Goal: Book appointment/travel/reservation

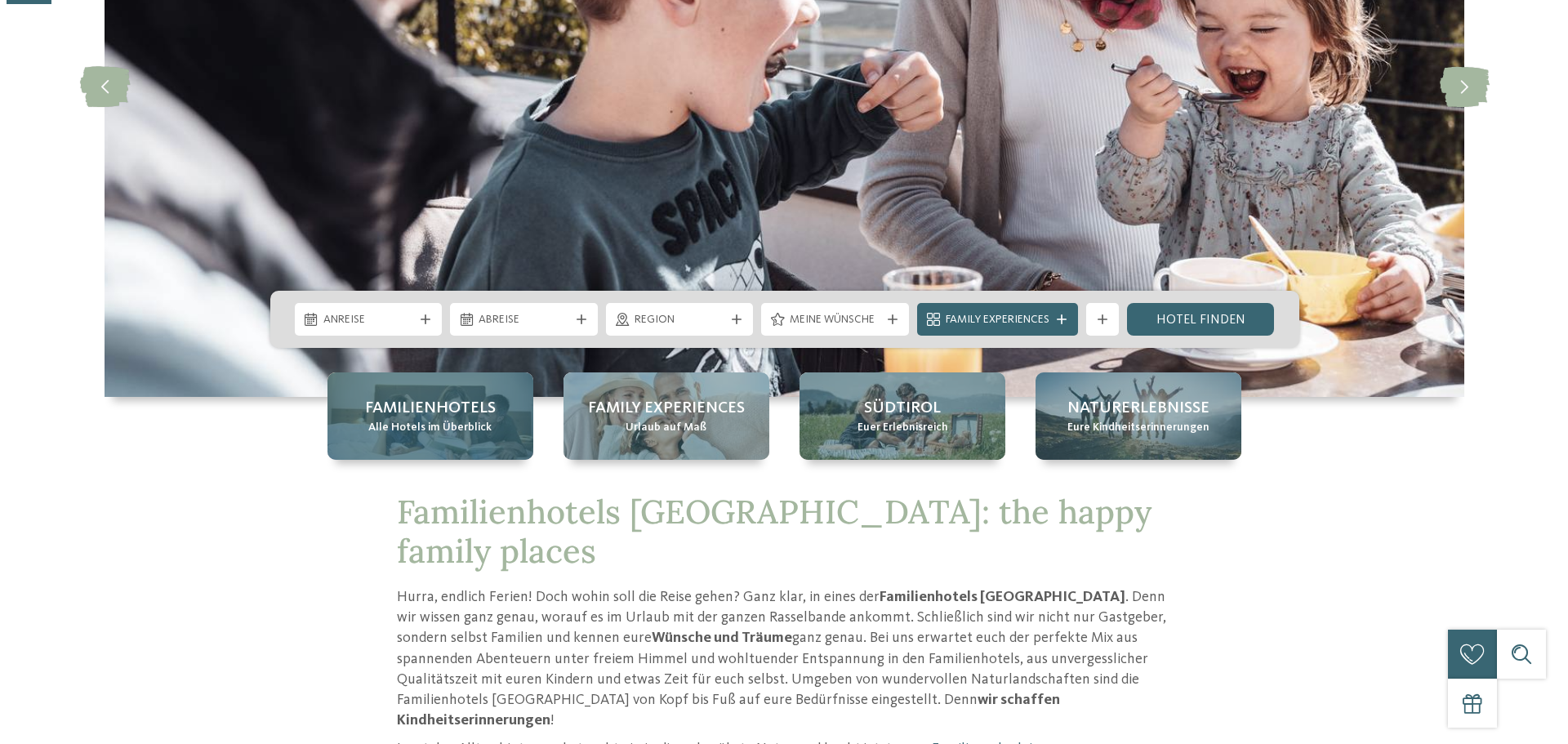
scroll to position [327, 0]
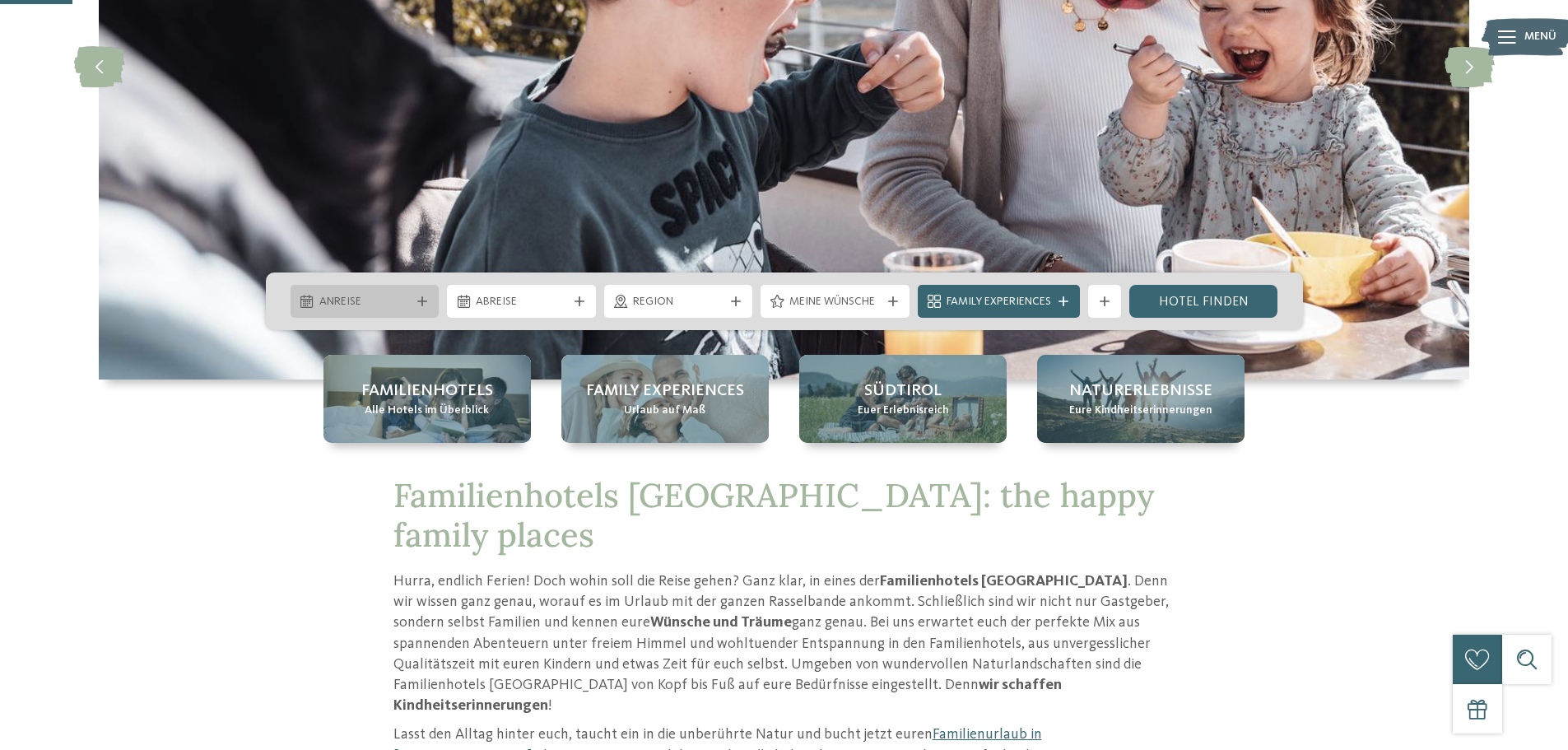
click at [416, 291] on div "Anreise" at bounding box center [364, 301] width 149 height 33
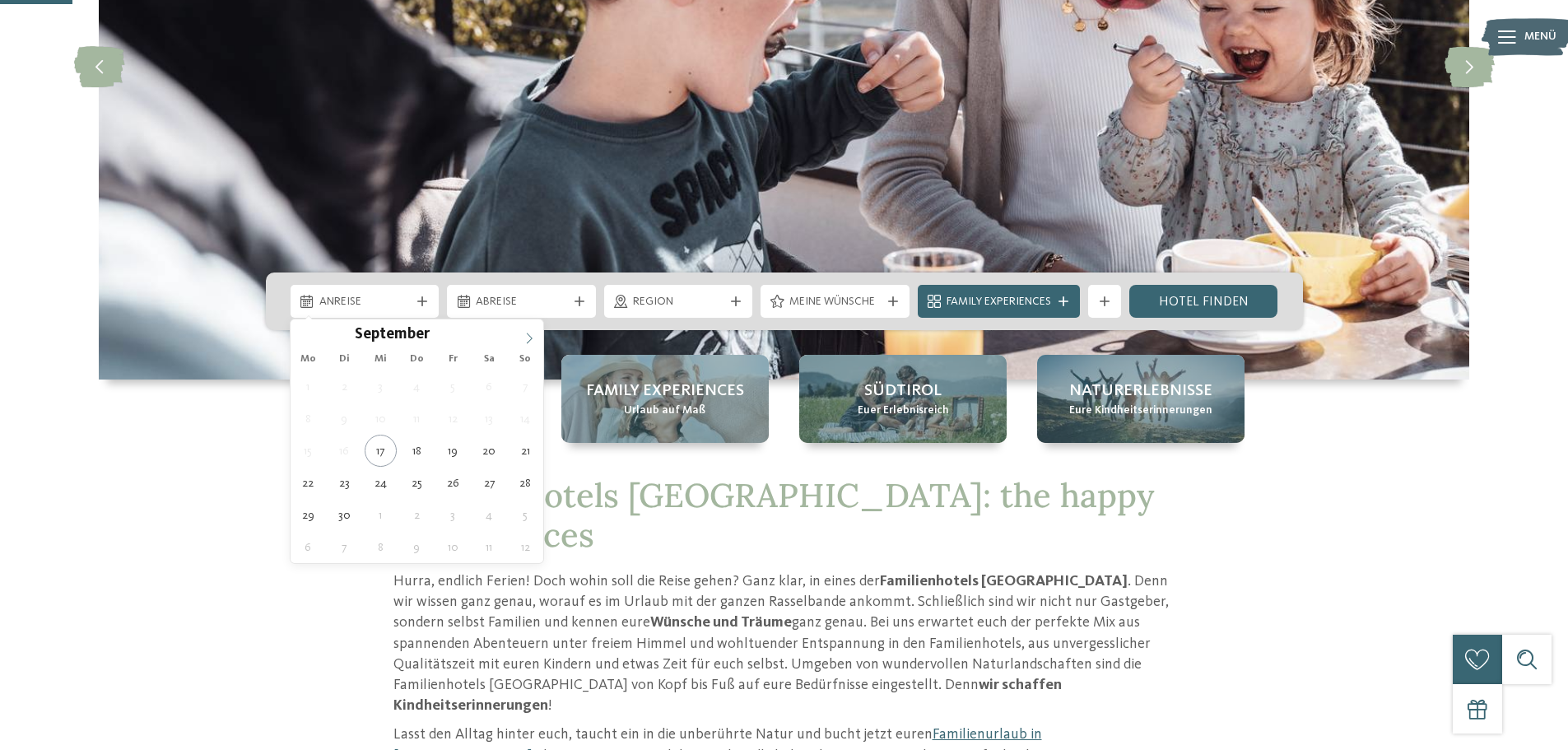
click at [520, 336] on span at bounding box center [529, 334] width 28 height 28
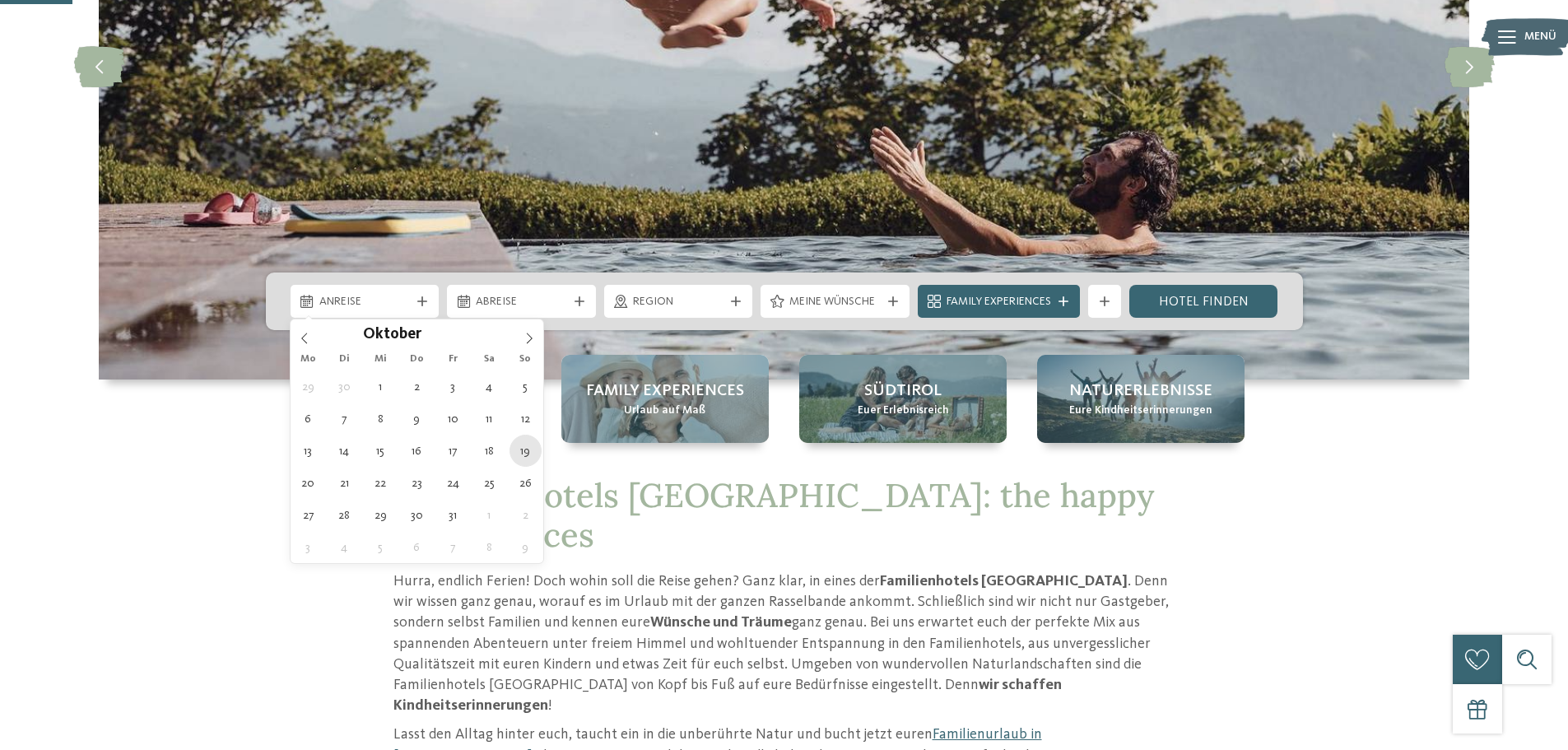
type div "19.10.2025"
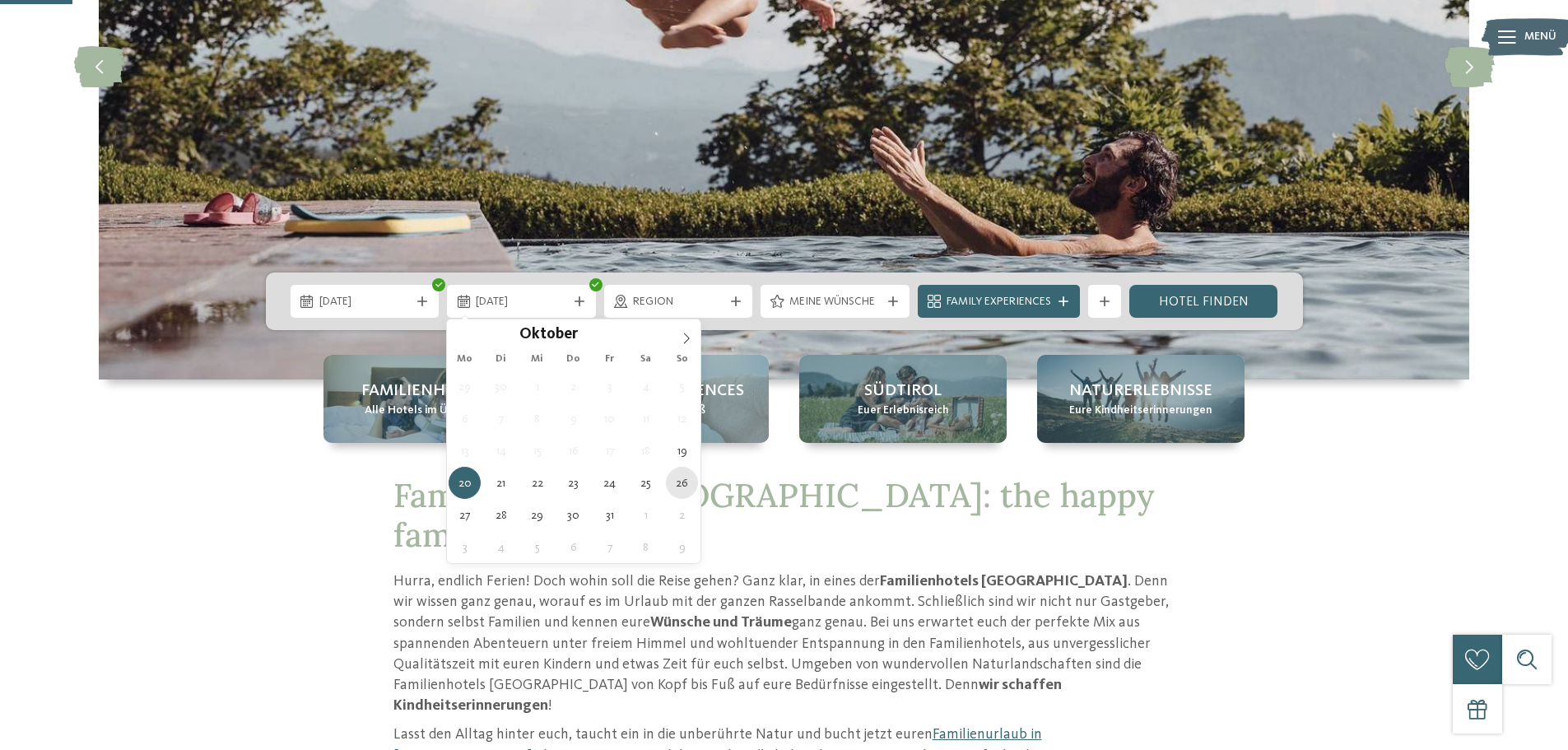
type div "26.10.2025"
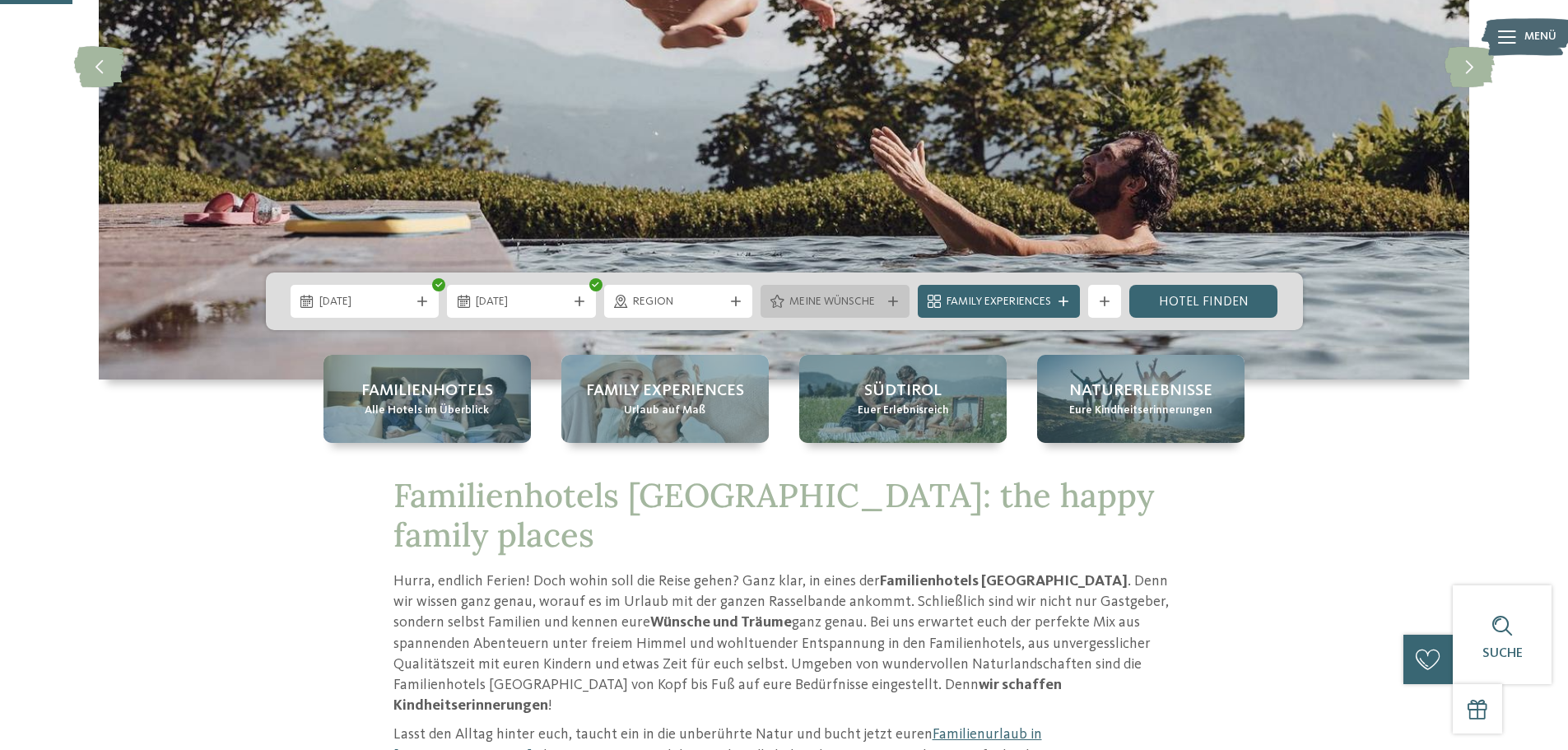
click at [885, 302] on div at bounding box center [893, 301] width 17 height 10
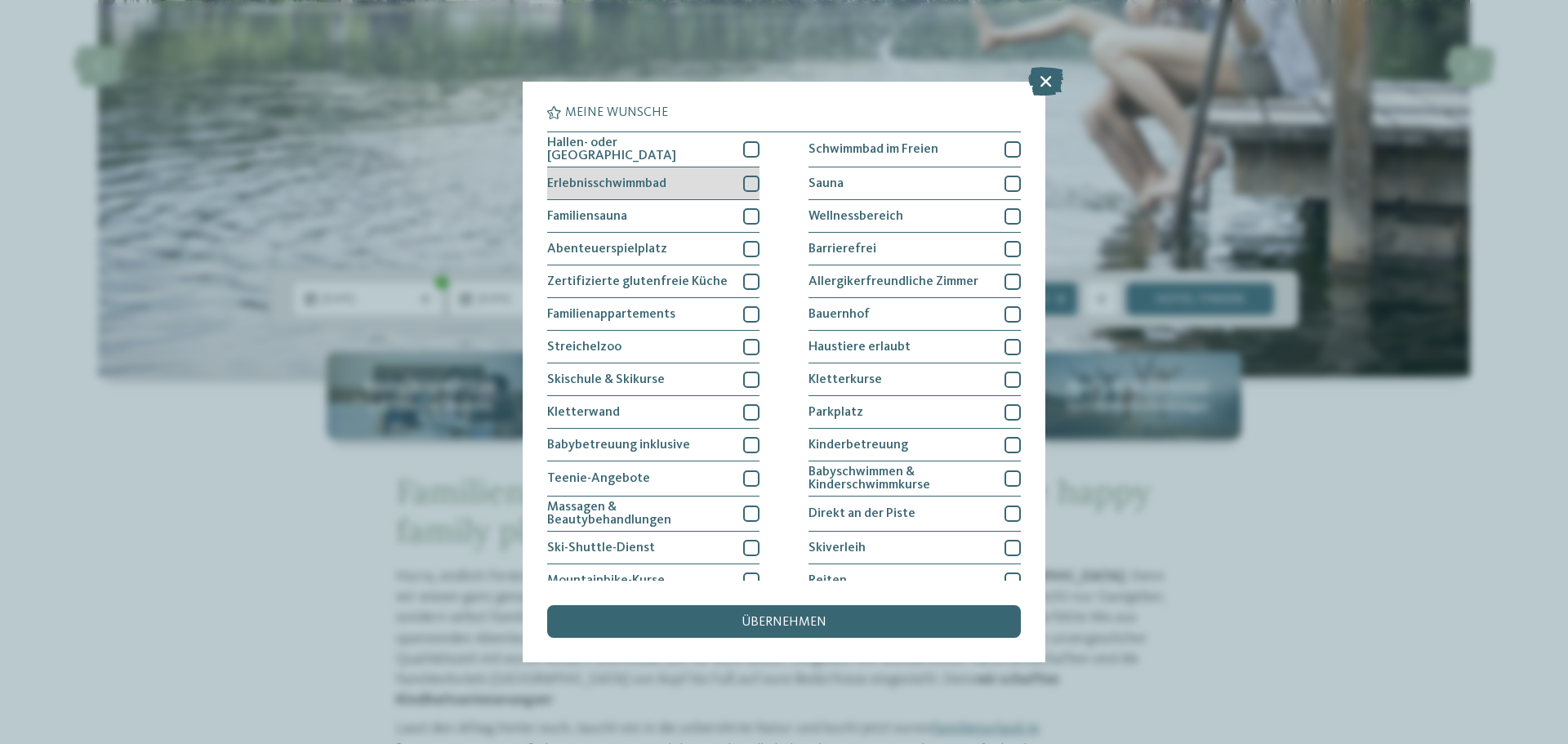
click at [746, 183] on div at bounding box center [751, 183] width 17 height 17
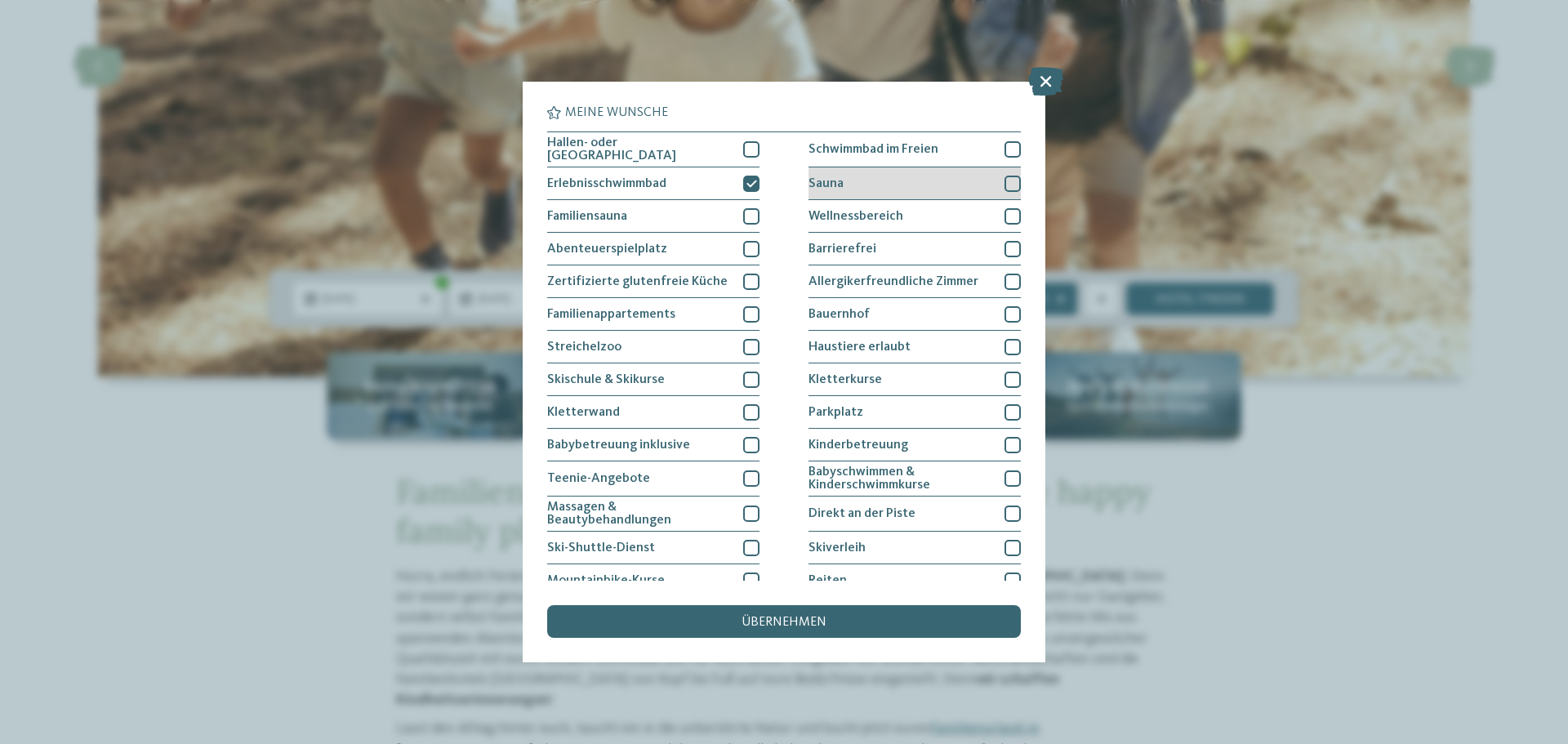
click at [1004, 181] on div at bounding box center [1012, 183] width 17 height 17
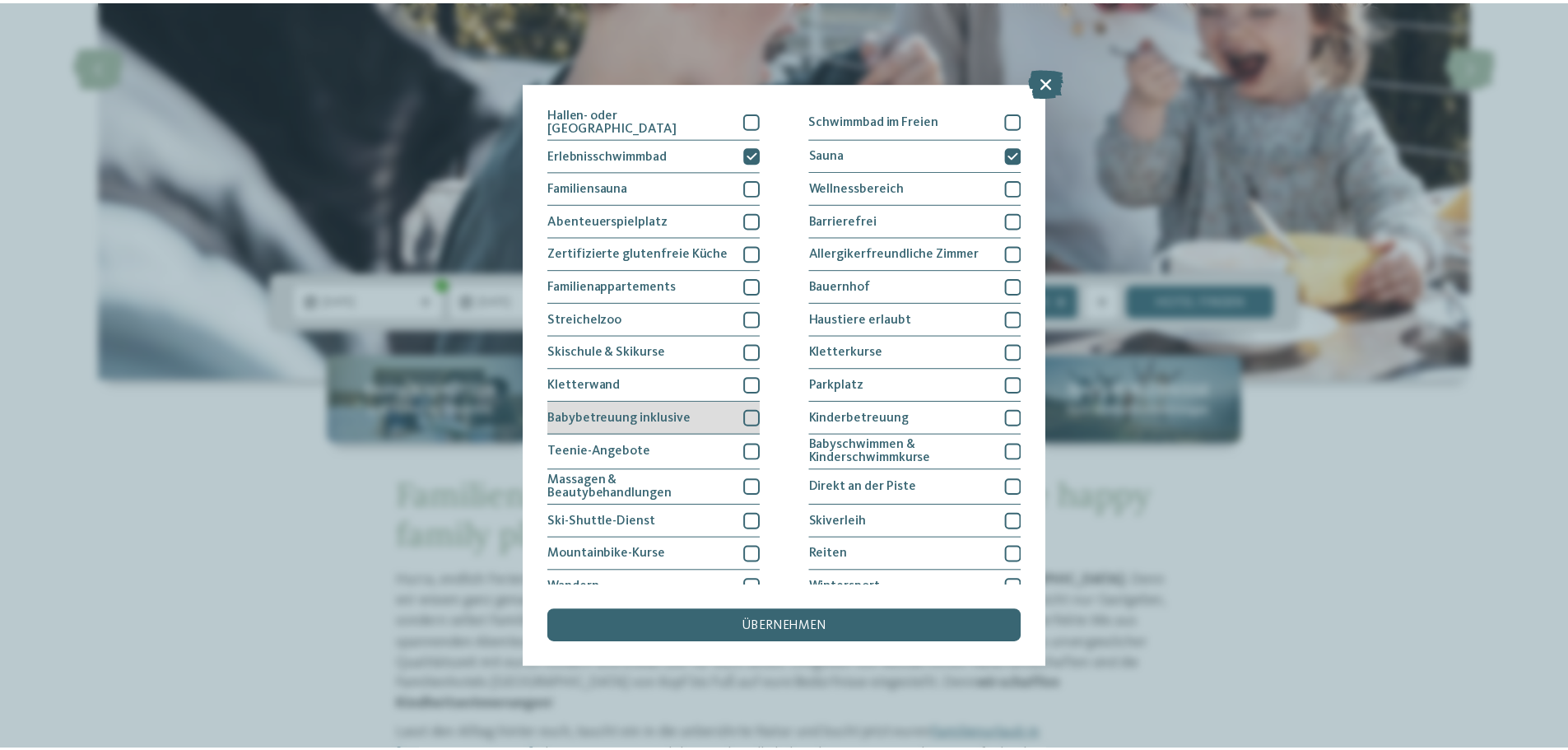
scroll to position [0, 0]
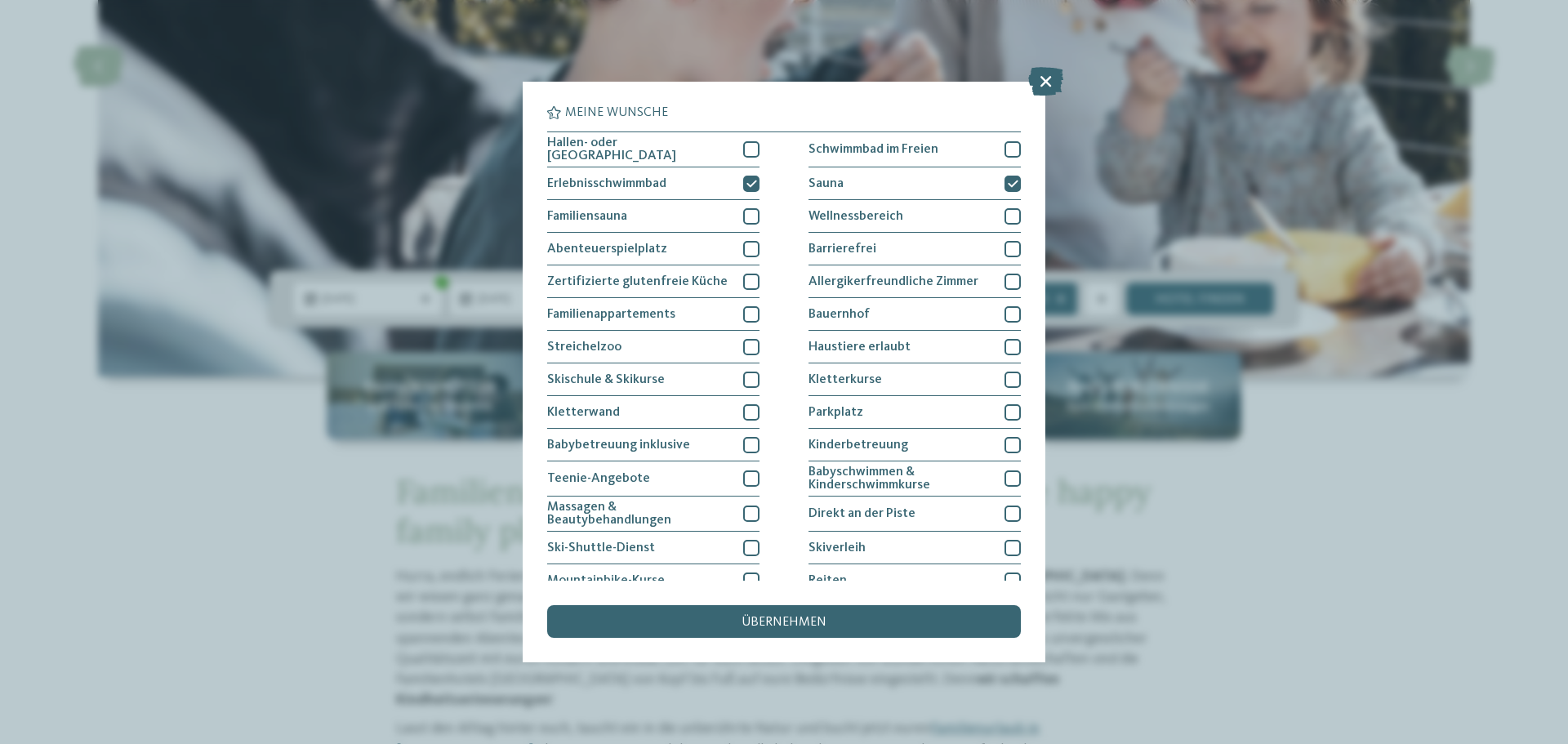
click at [787, 608] on div "übernehmen" at bounding box center [784, 622] width 474 height 33
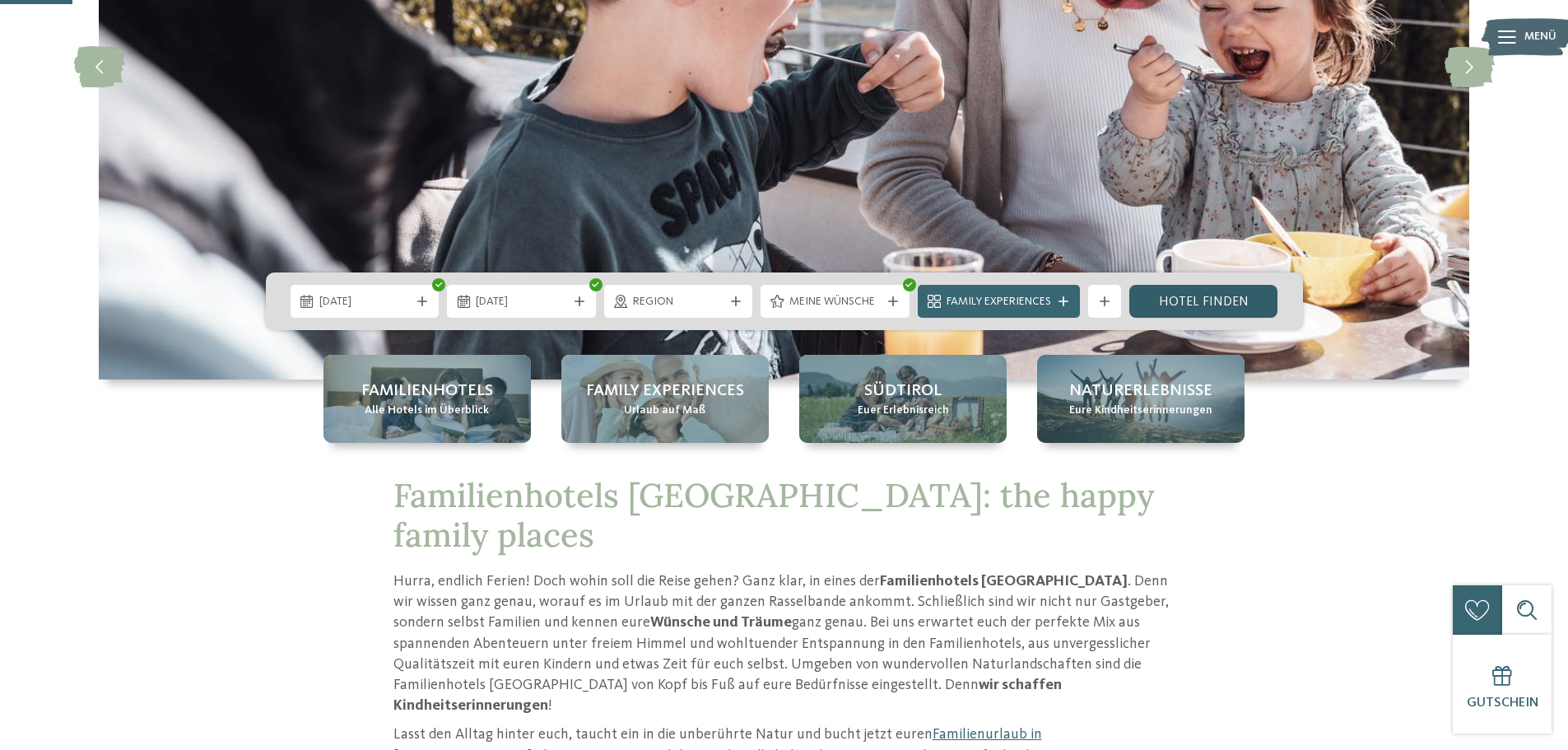
click at [1169, 302] on link "Hotel finden" at bounding box center [1204, 301] width 149 height 33
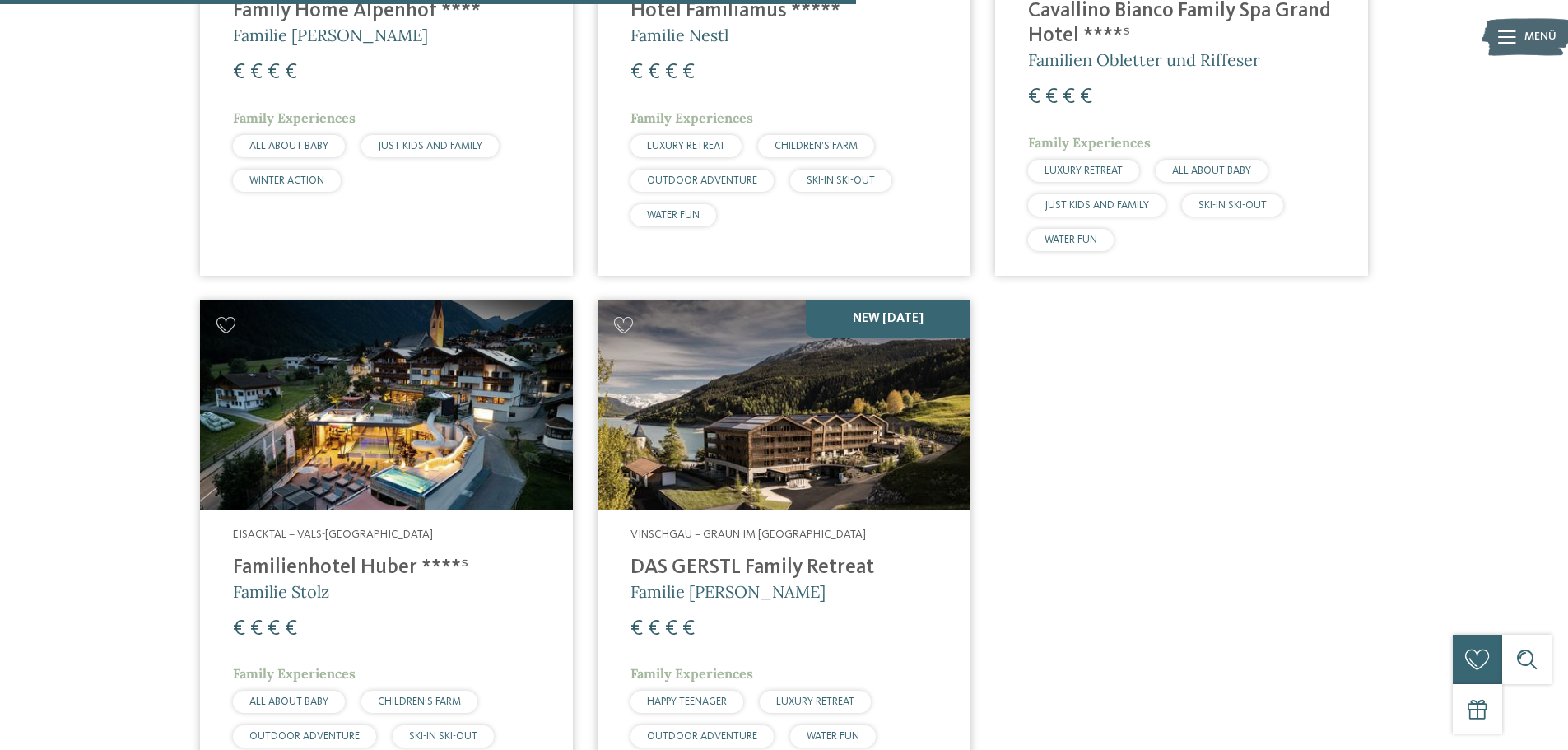
scroll to position [1446, 0]
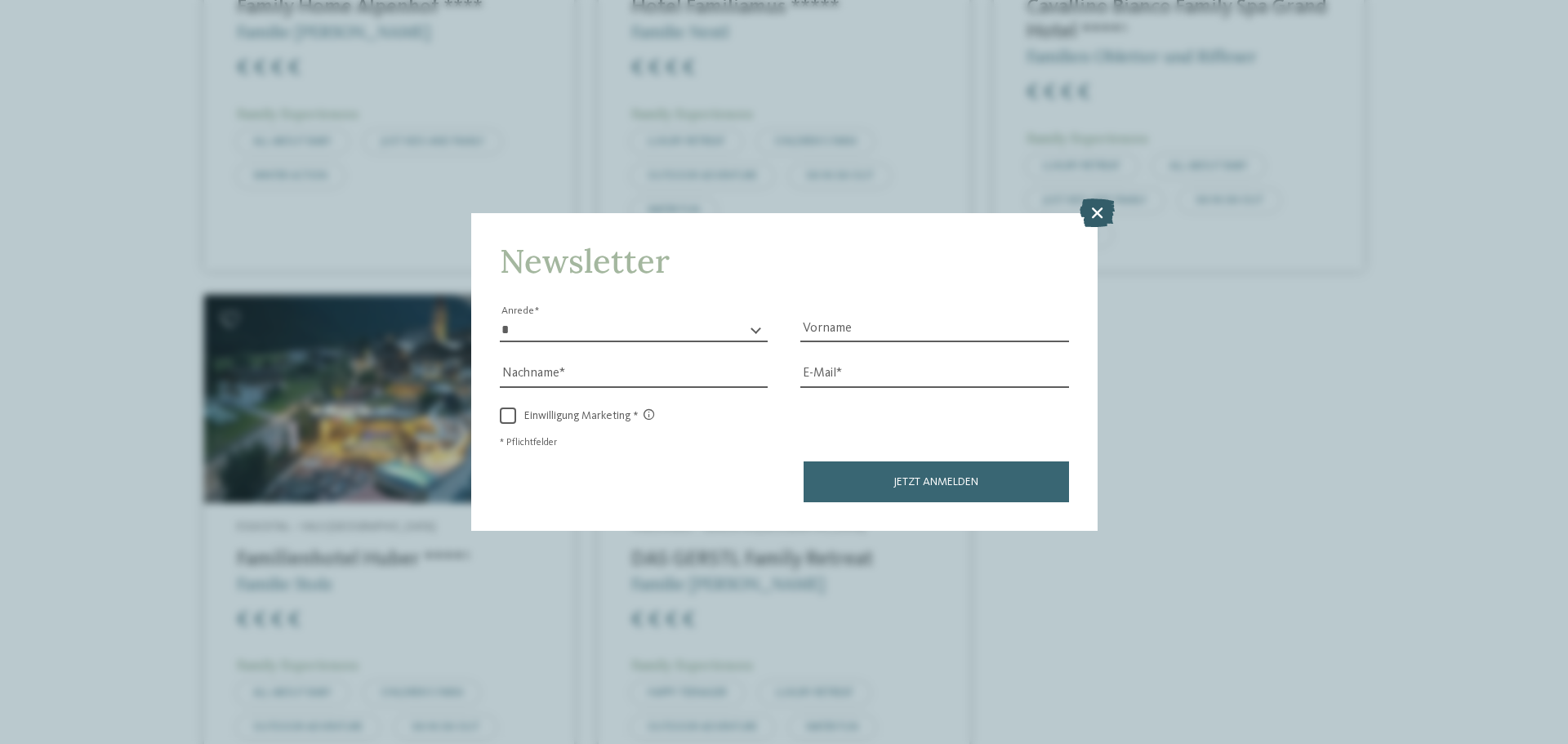
click at [1093, 211] on icon at bounding box center [1097, 212] width 35 height 28
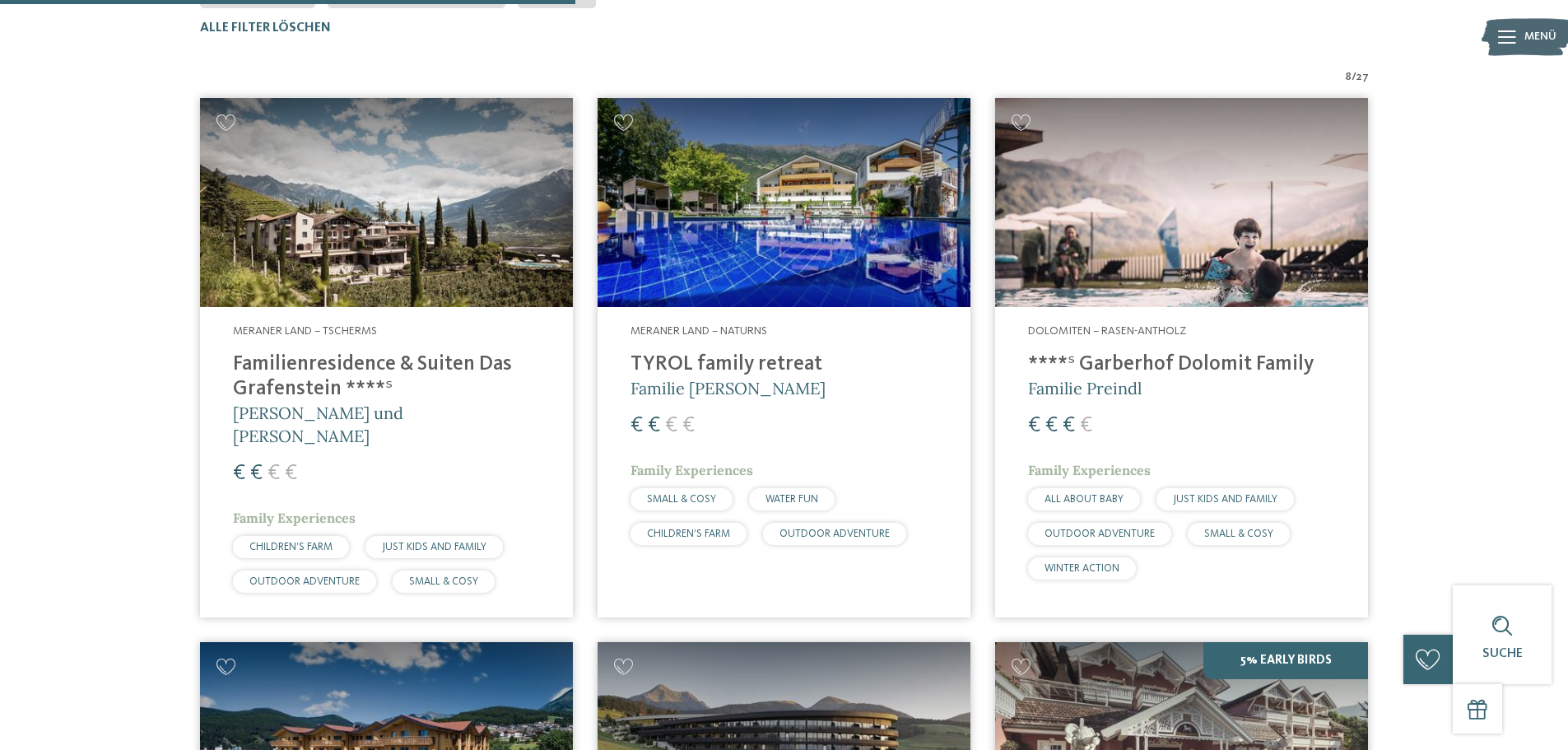
scroll to position [540, 0]
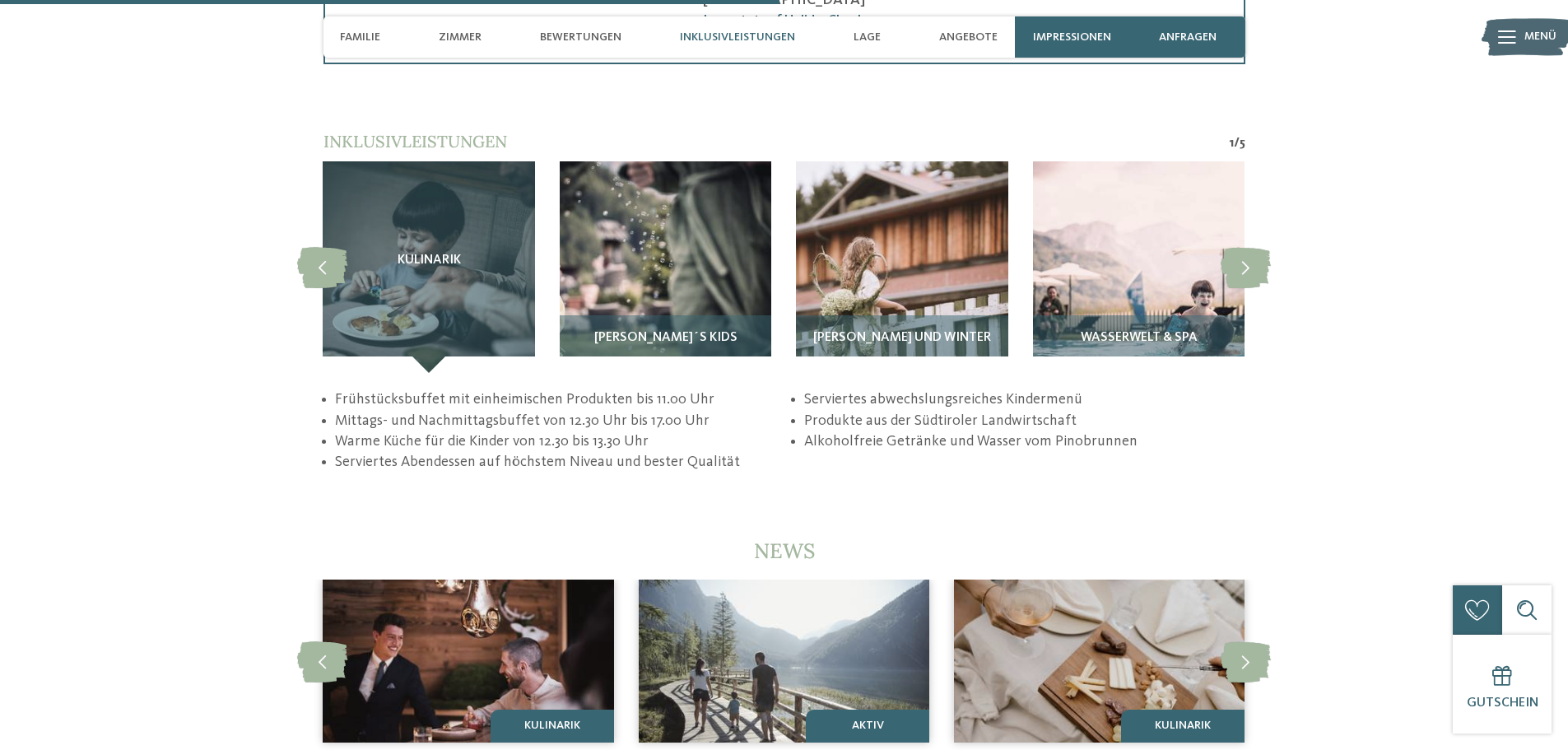
scroll to position [3376, 0]
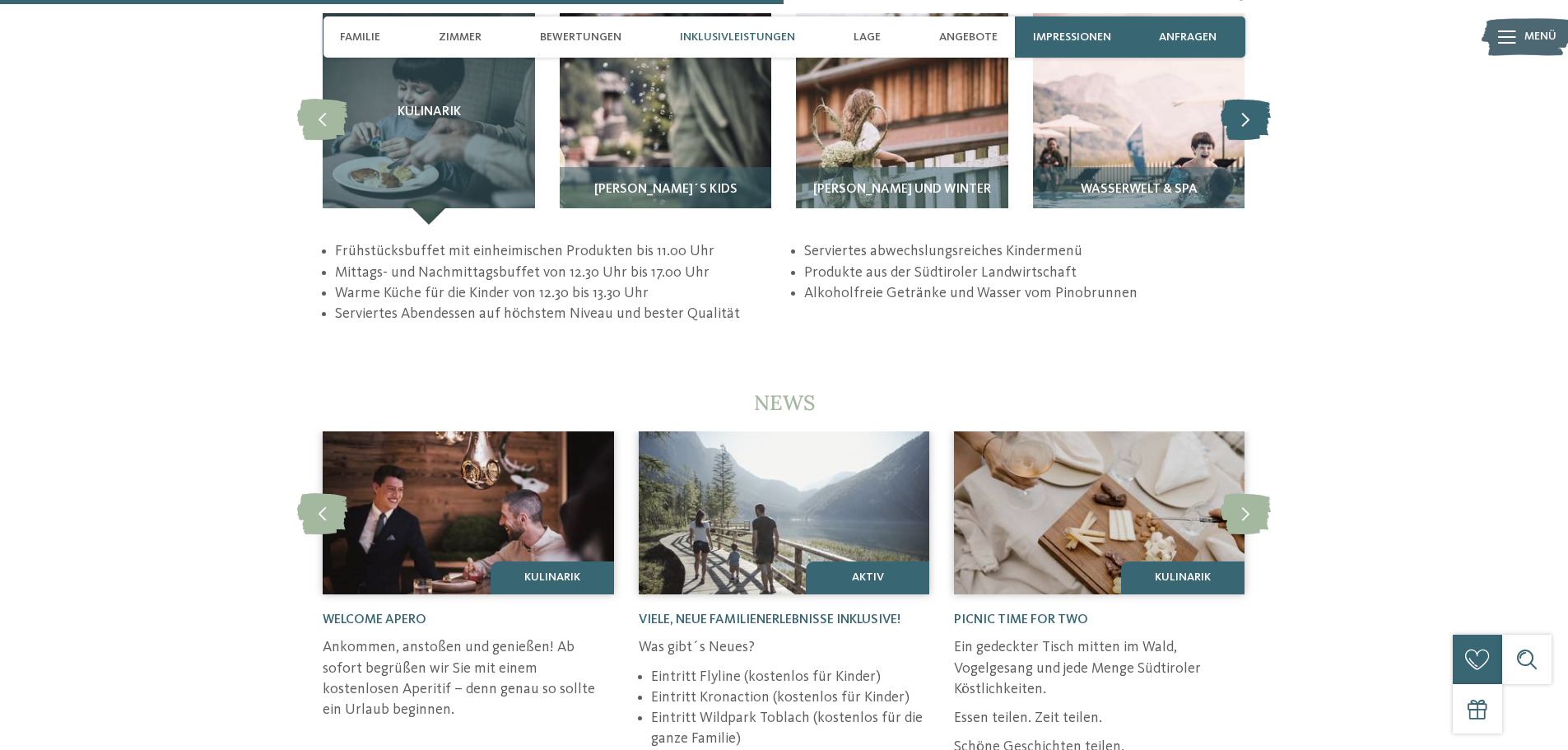
click at [1243, 99] on icon at bounding box center [1246, 119] width 50 height 42
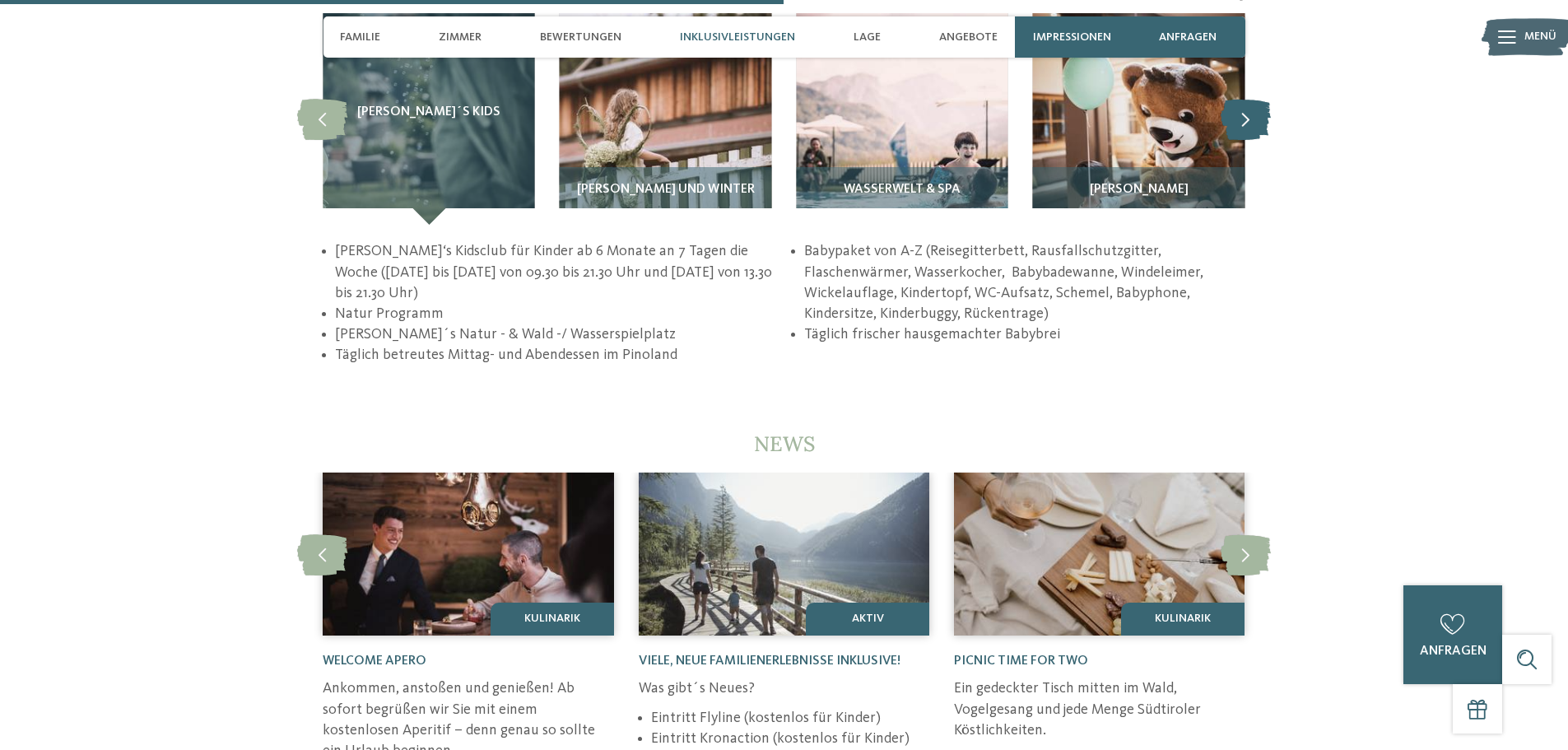
click at [1243, 99] on icon at bounding box center [1246, 119] width 50 height 42
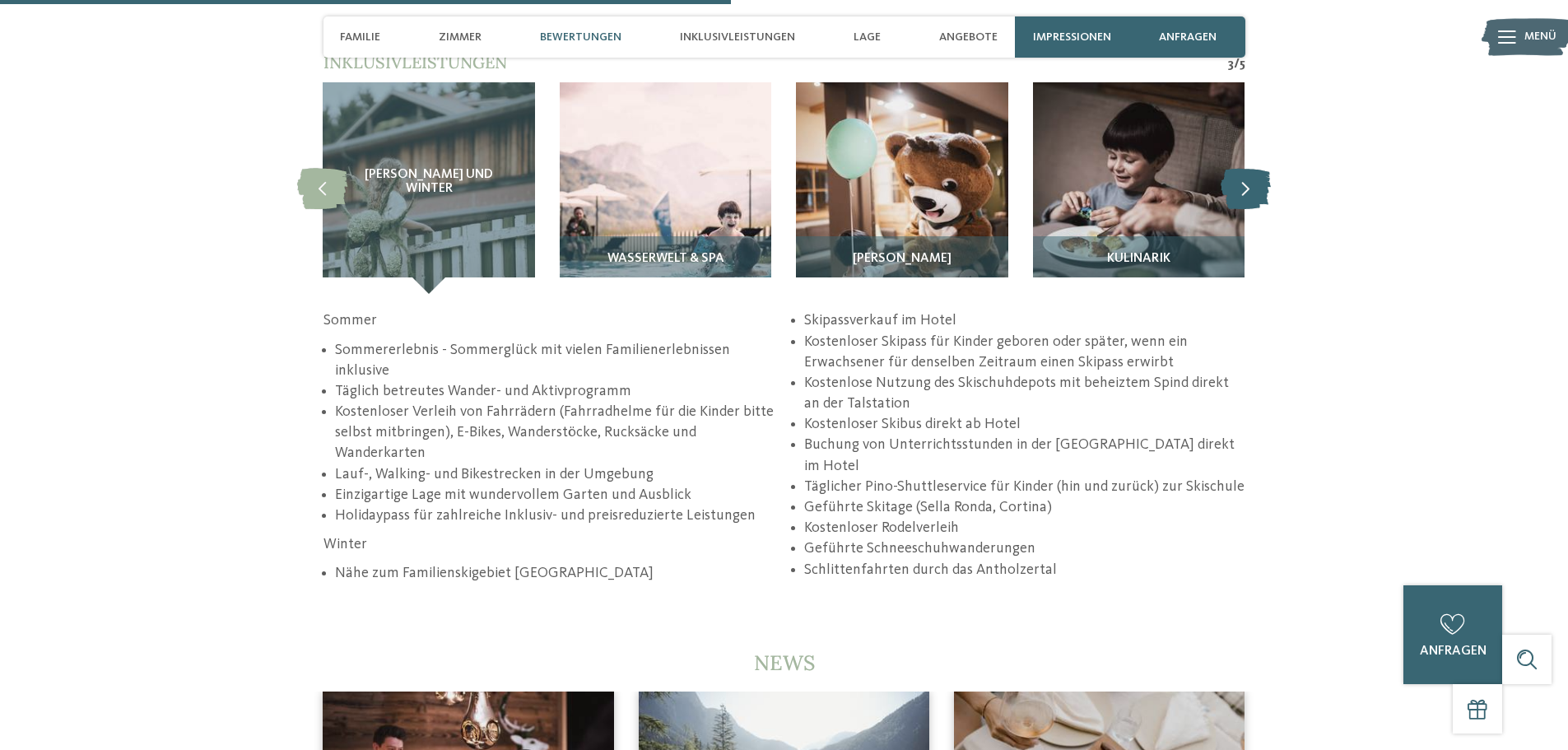
scroll to position [3212, 0]
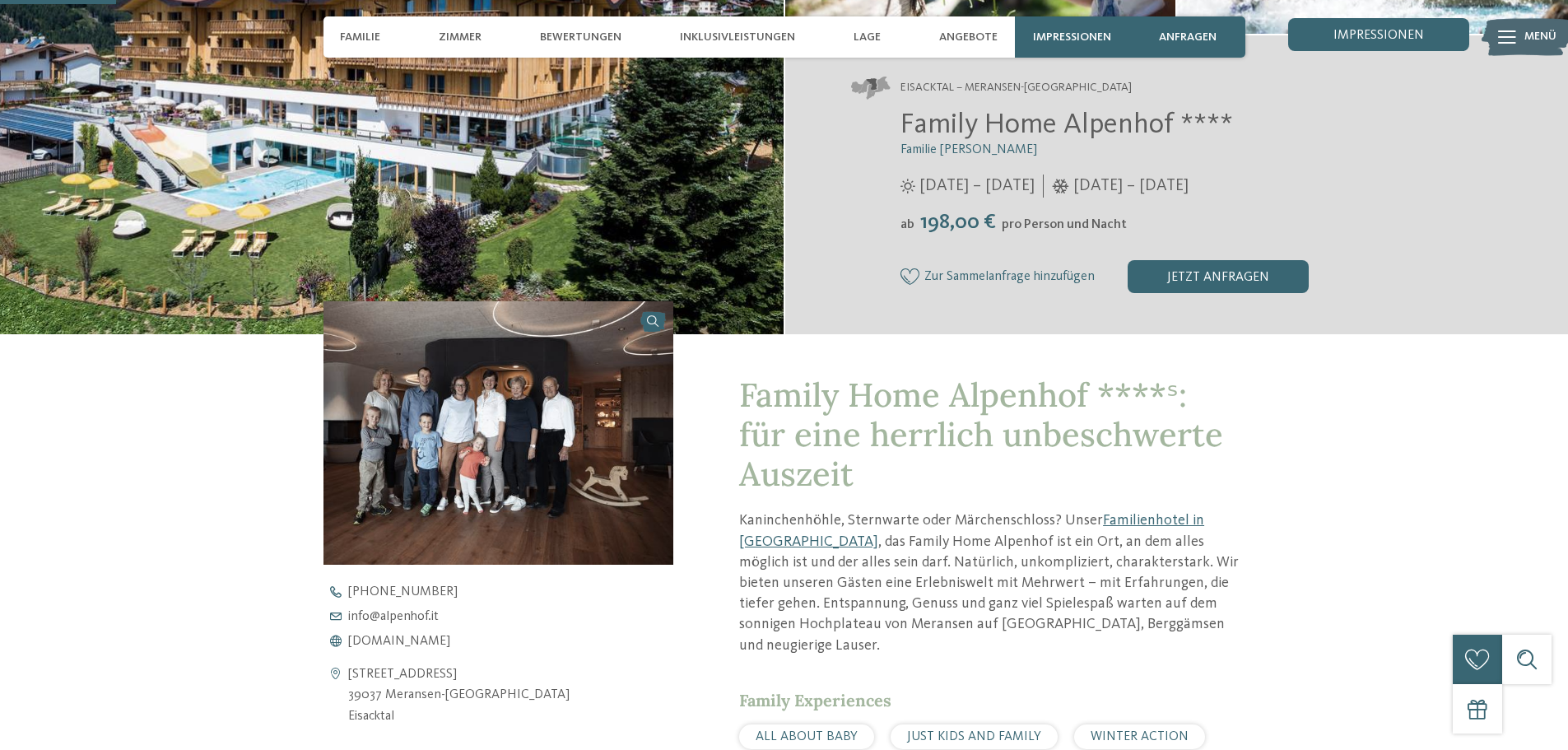
scroll to position [412, 0]
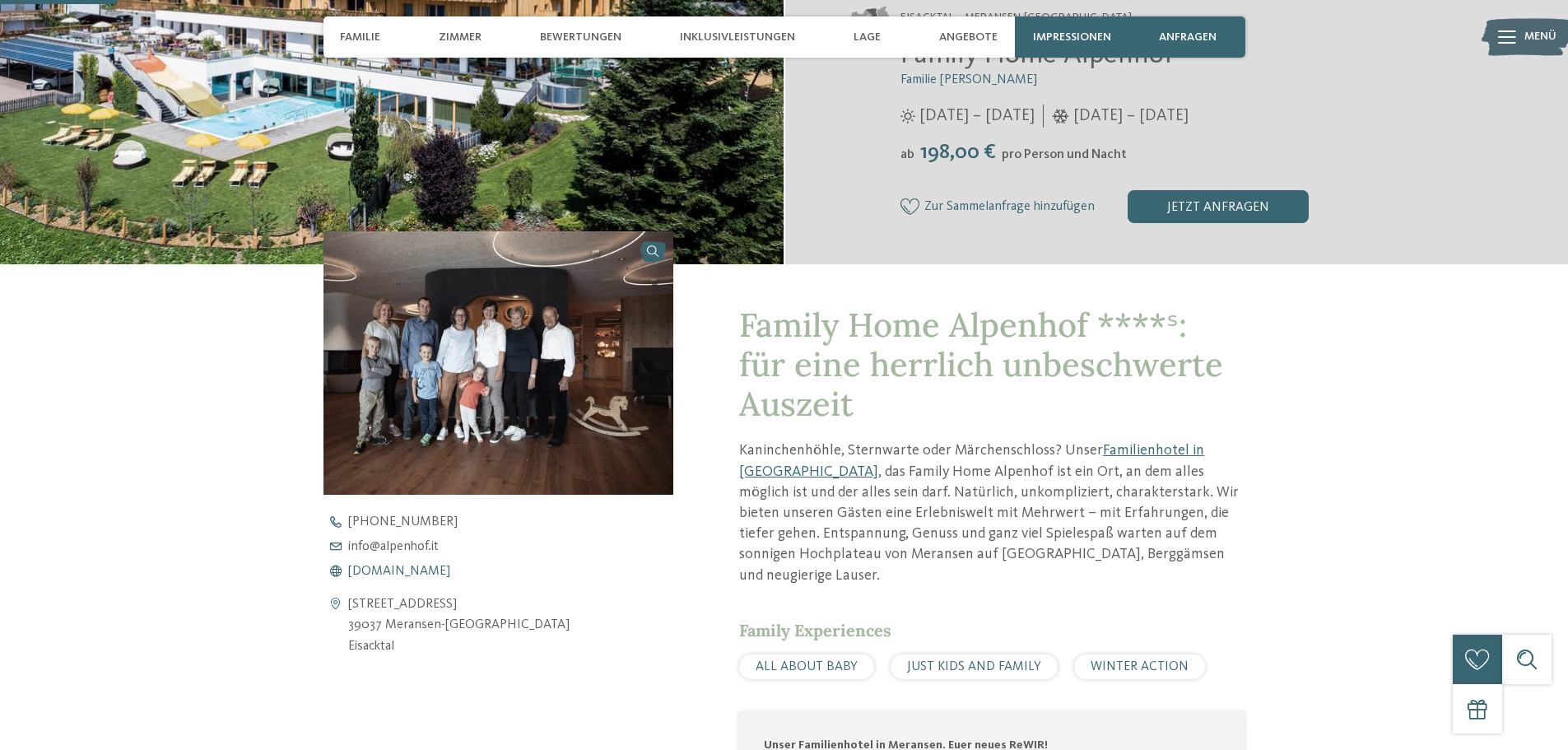
click at [422, 573] on span "www.alpenhof.it" at bounding box center [399, 572] width 102 height 13
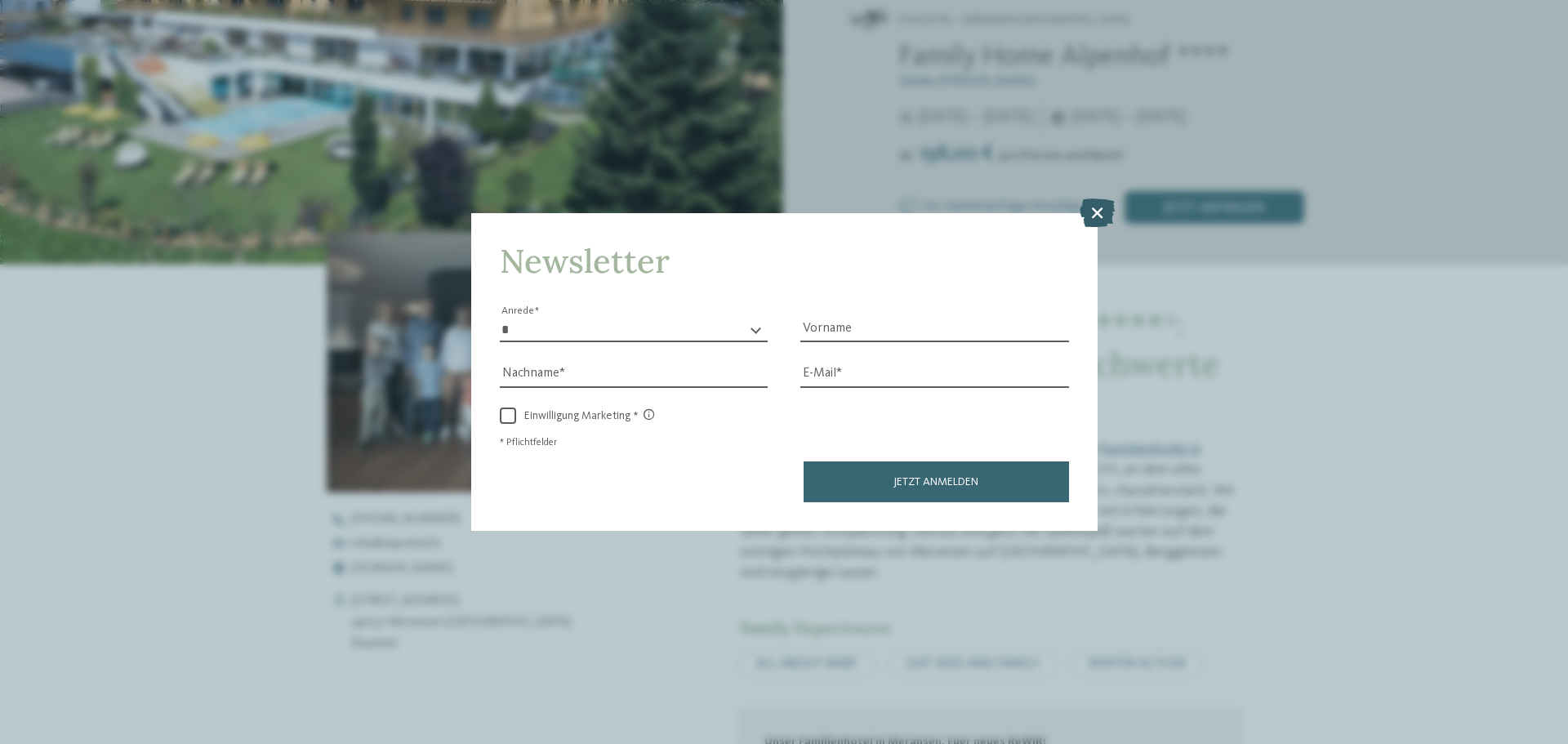
click at [1092, 217] on icon at bounding box center [1097, 212] width 35 height 28
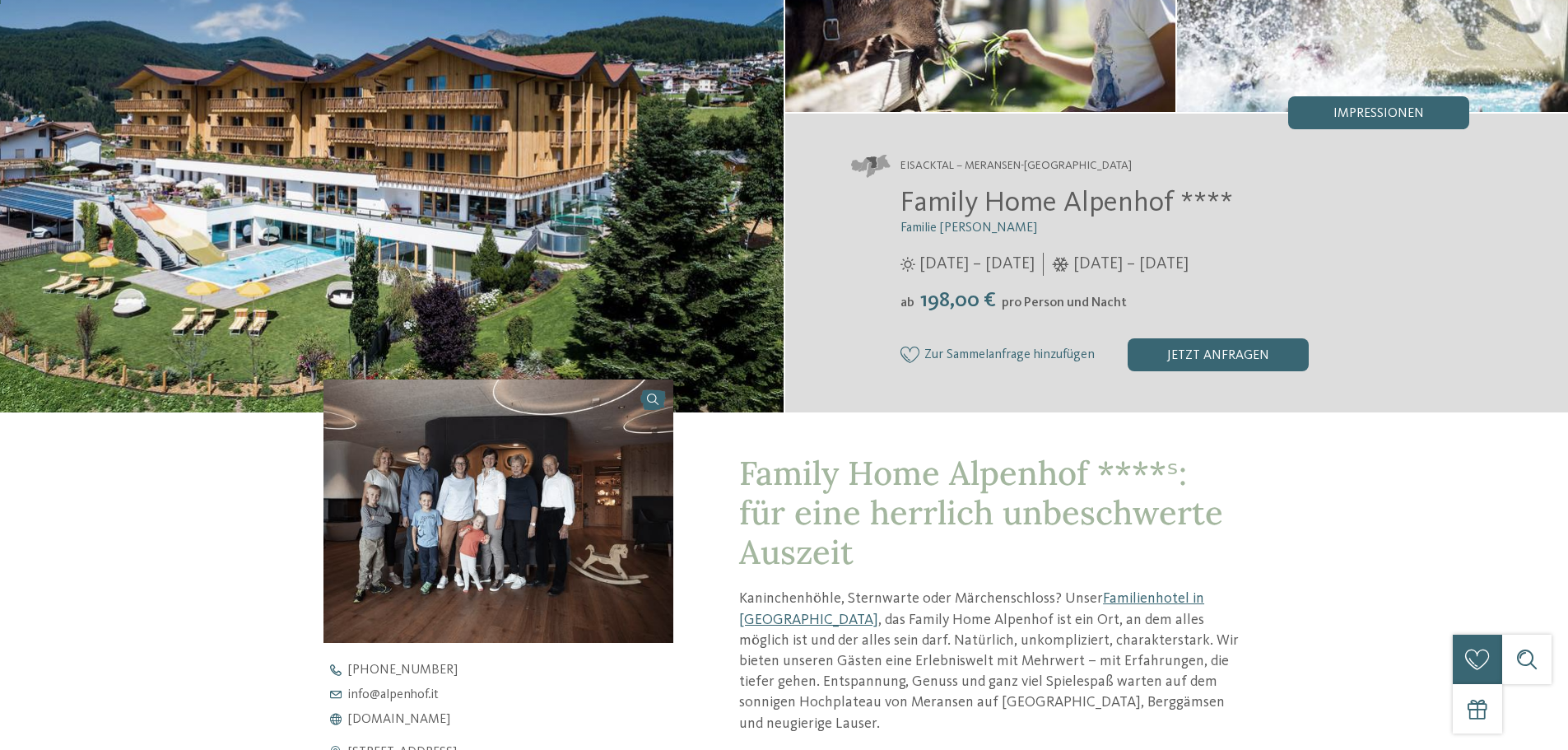
scroll to position [0, 0]
